Goal: Transaction & Acquisition: Book appointment/travel/reservation

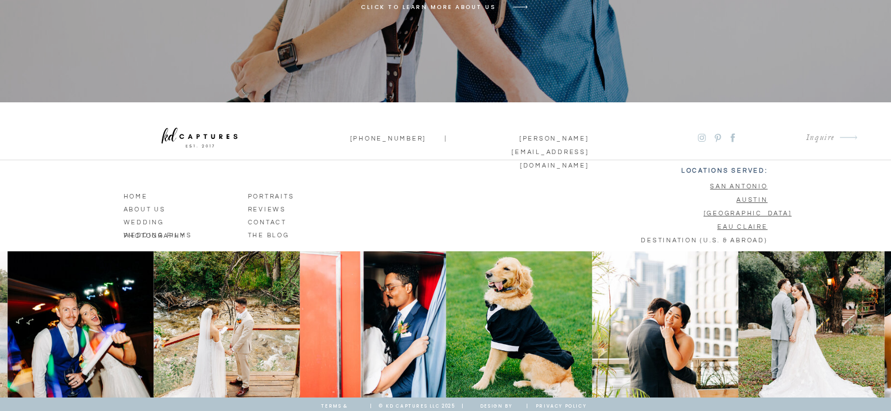
scroll to position [4216, 0]
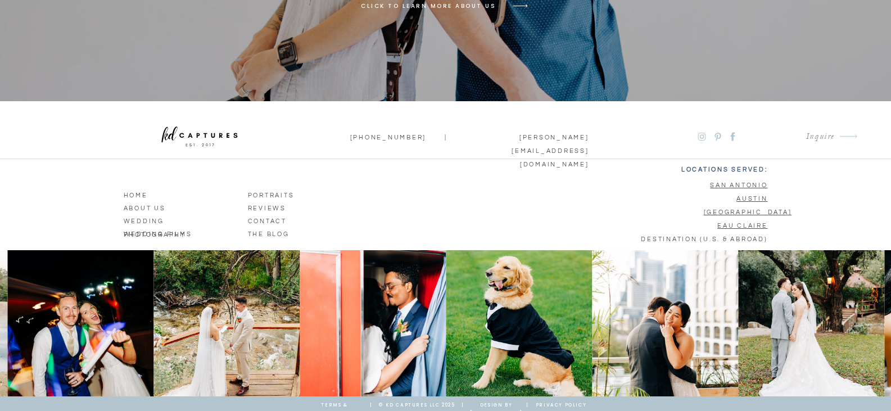
click at [730, 182] on u "san antonio" at bounding box center [738, 185] width 57 height 6
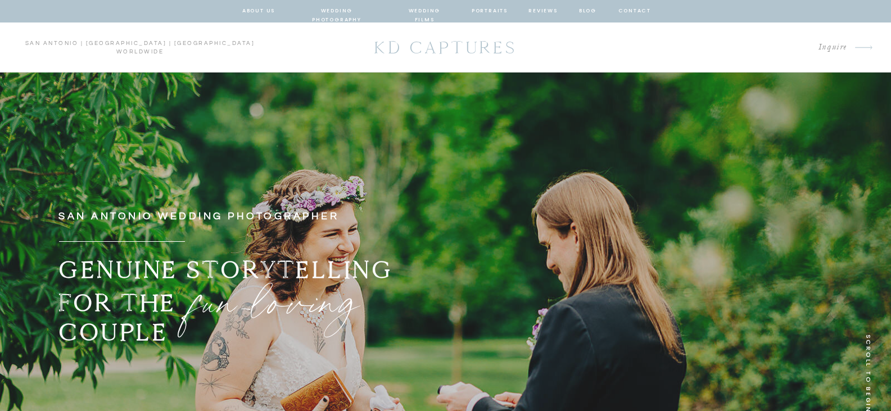
click at [834, 47] on p "Inquire" at bounding box center [775, 47] width 146 height 15
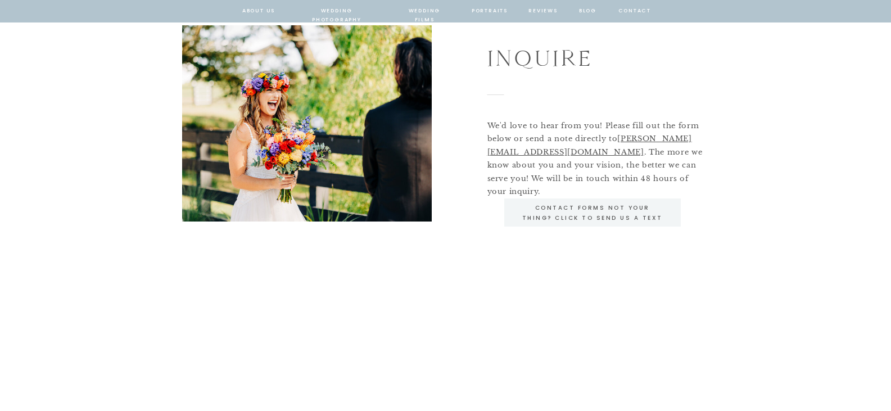
scroll to position [112, 0]
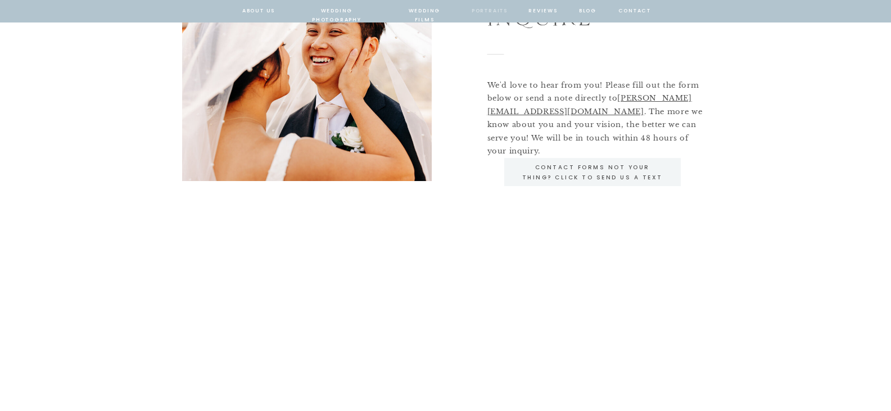
click at [486, 7] on nav "portraits" at bounding box center [490, 11] width 37 height 10
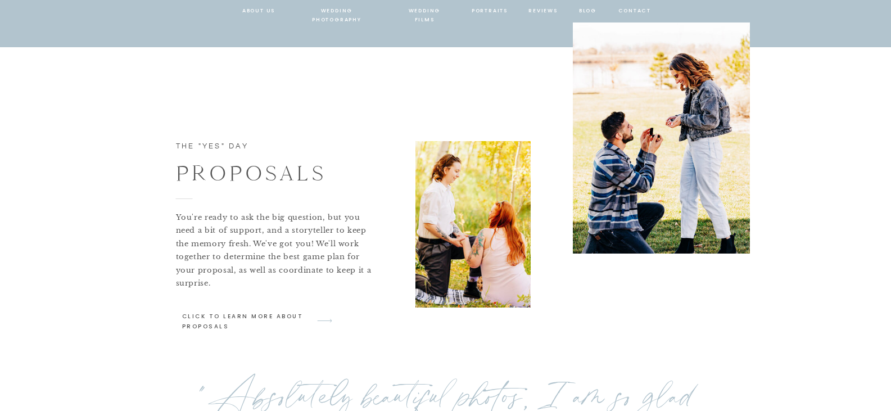
scroll to position [787, 0]
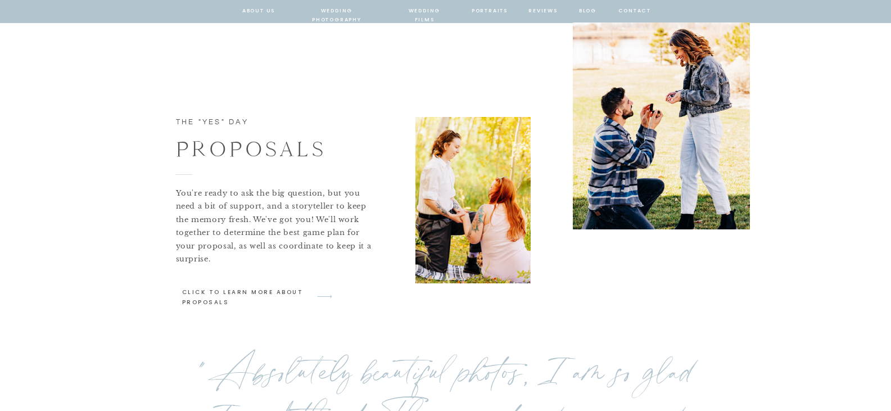
click at [316, 297] on icon "arrow" at bounding box center [324, 296] width 26 height 26
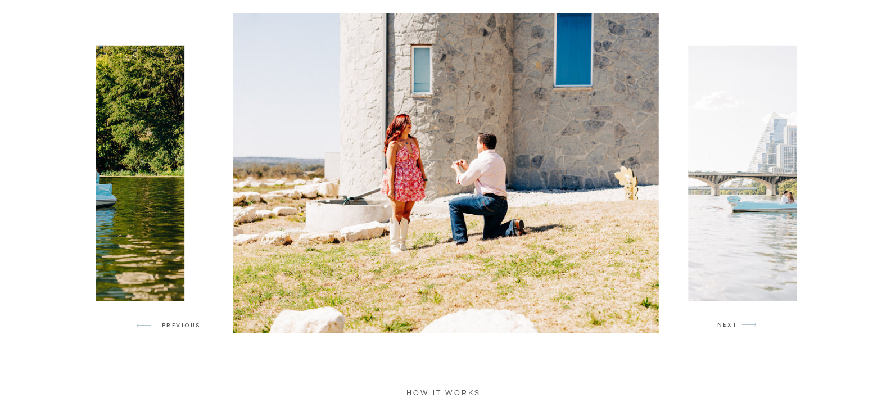
scroll to position [1012, 0]
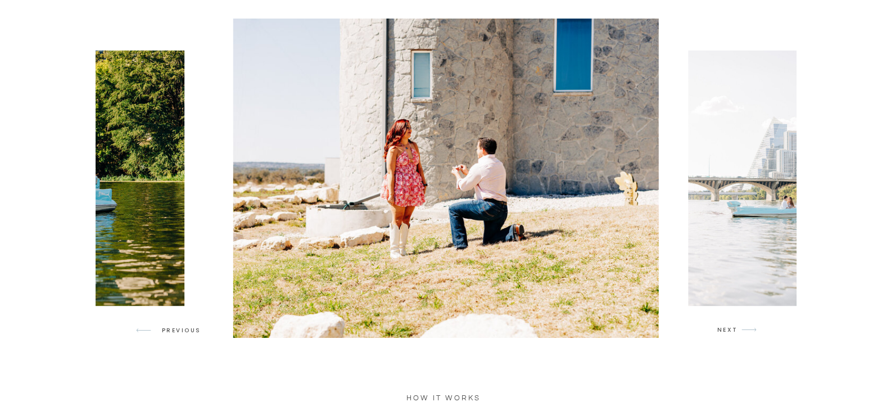
click at [734, 336] on div at bounding box center [583, 178] width 701 height 319
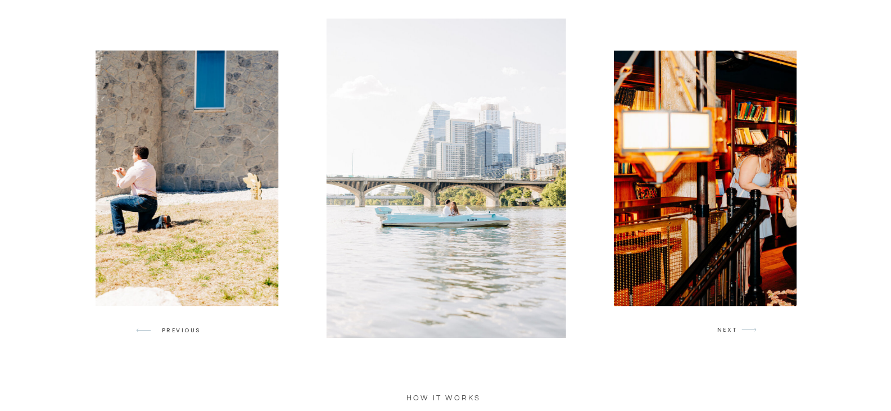
click at [734, 336] on div at bounding box center [446, 178] width 701 height 319
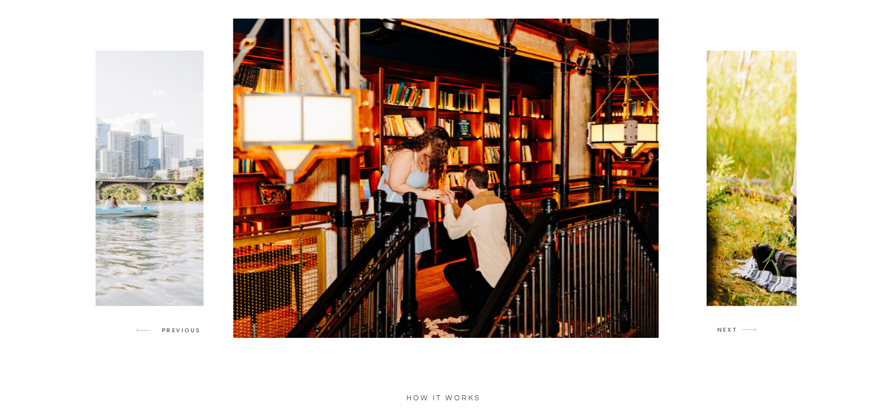
click at [734, 336] on div at bounding box center [446, 178] width 701 height 319
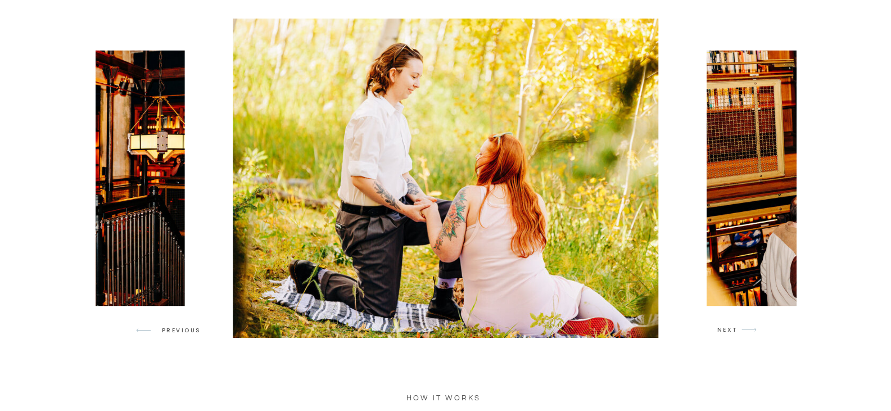
click at [734, 336] on div at bounding box center [446, 178] width 701 height 319
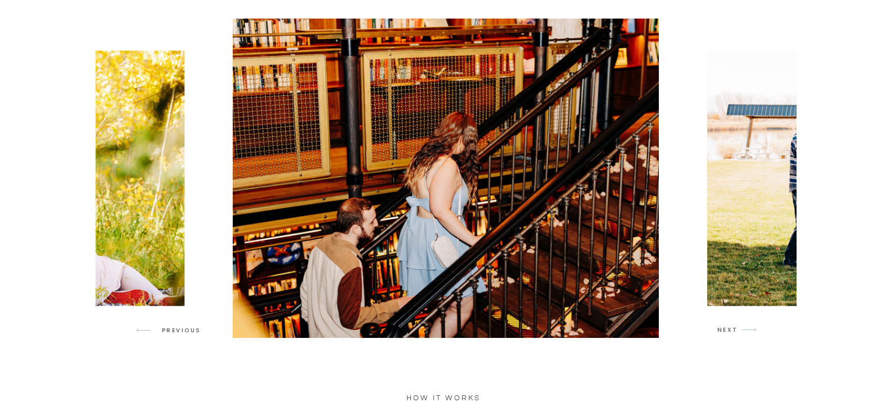
click at [734, 336] on div at bounding box center [446, 178] width 701 height 319
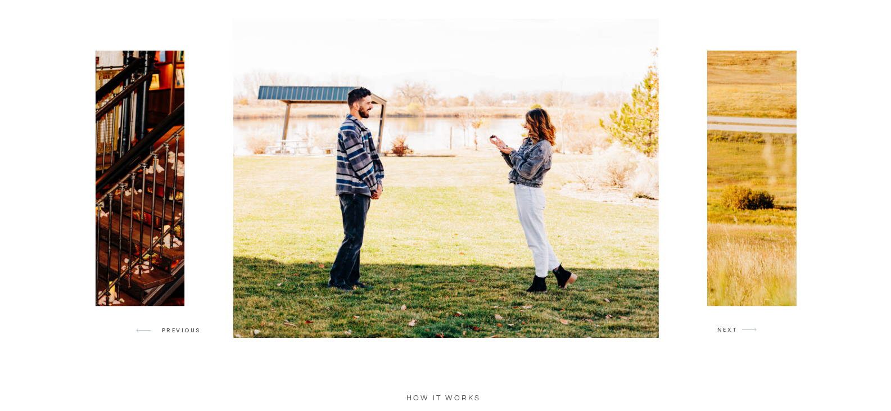
click at [734, 336] on div at bounding box center [446, 178] width 701 height 319
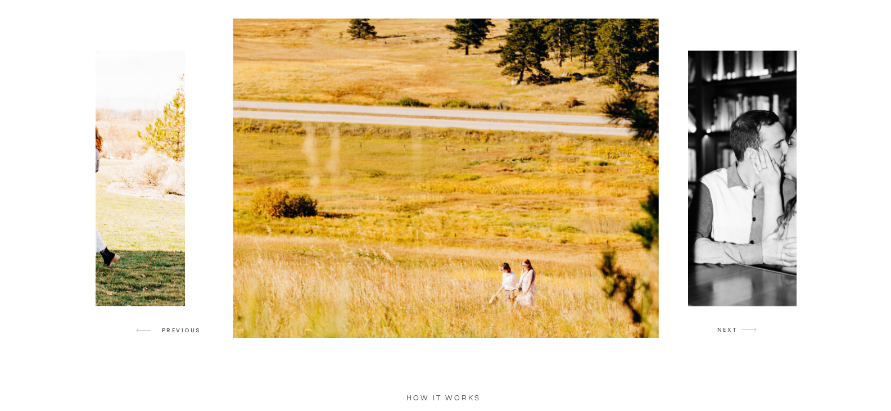
click at [734, 336] on div at bounding box center [446, 178] width 701 height 319
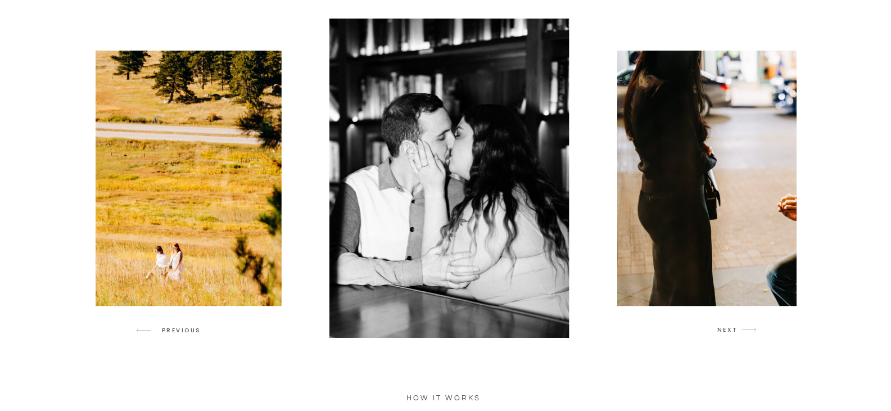
click at [734, 336] on div at bounding box center [446, 178] width 701 height 319
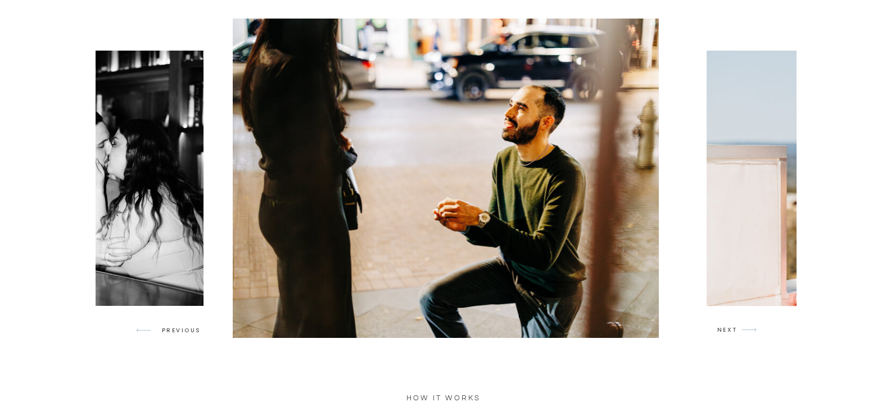
click at [734, 336] on div at bounding box center [446, 178] width 701 height 319
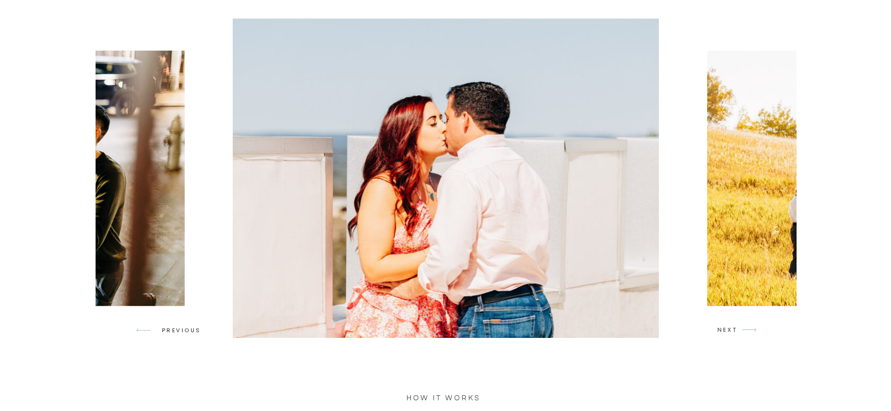
click at [734, 336] on div at bounding box center [446, 178] width 701 height 319
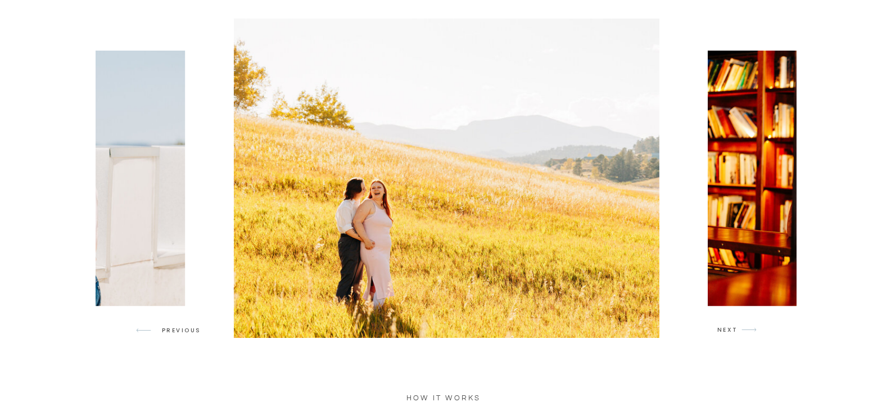
click at [734, 336] on div at bounding box center [446, 178] width 701 height 319
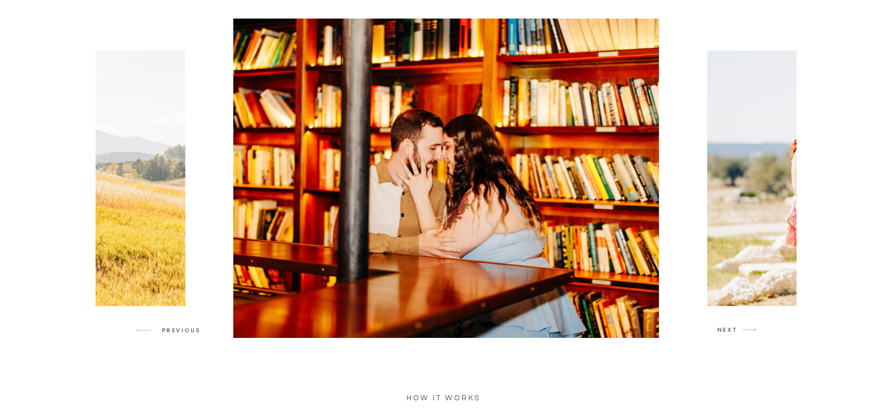
click at [734, 336] on div at bounding box center [446, 178] width 701 height 319
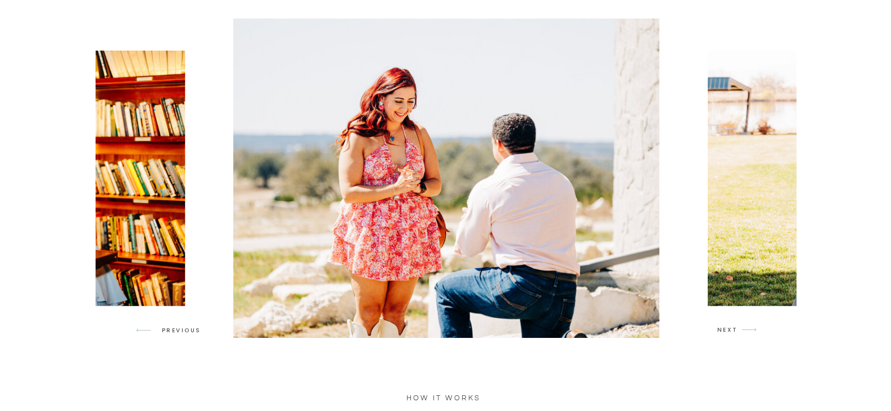
click at [734, 336] on div at bounding box center [446, 178] width 701 height 319
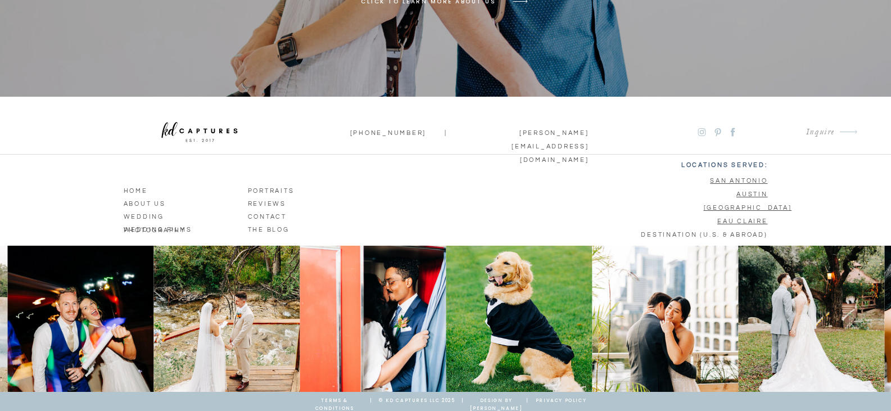
scroll to position [4221, 0]
